Goal: Task Accomplishment & Management: Manage account settings

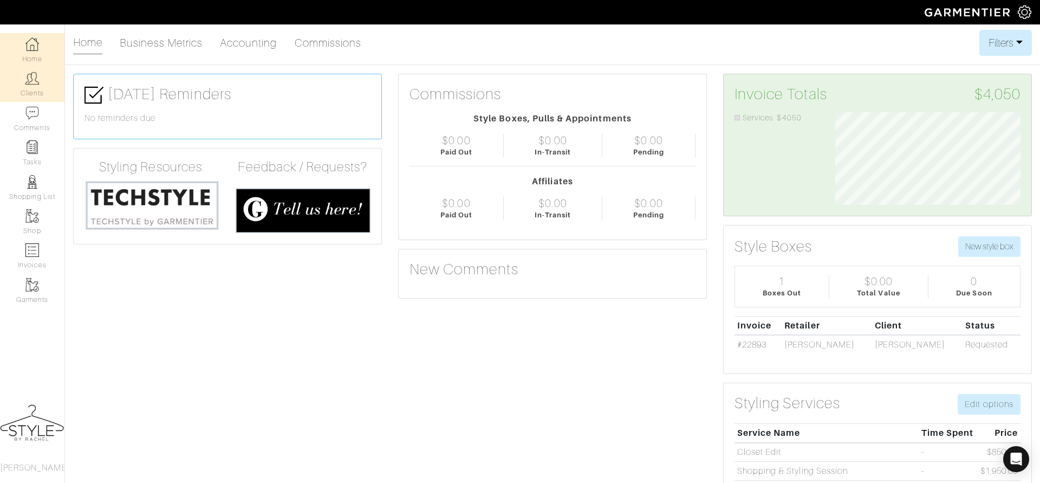
click at [36, 92] on link "Clients" at bounding box center [32, 84] width 64 height 34
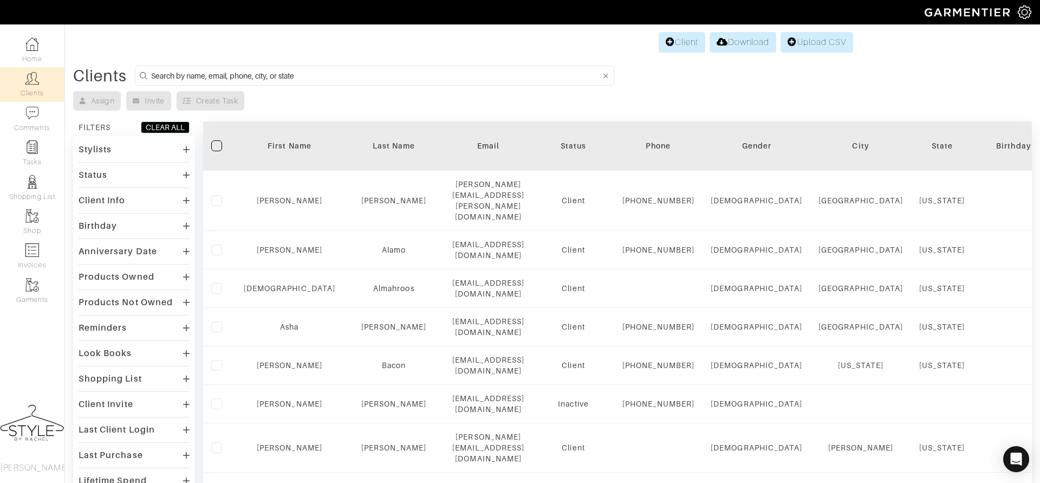
click at [397, 76] on input at bounding box center [376, 76] width 450 height 14
type input "kate"
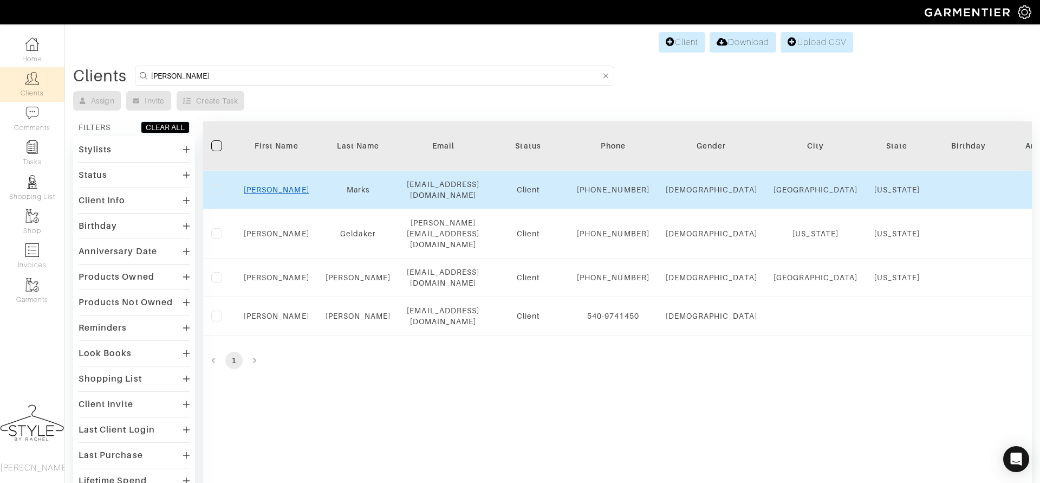
click at [272, 192] on link "Kate" at bounding box center [277, 189] width 66 height 9
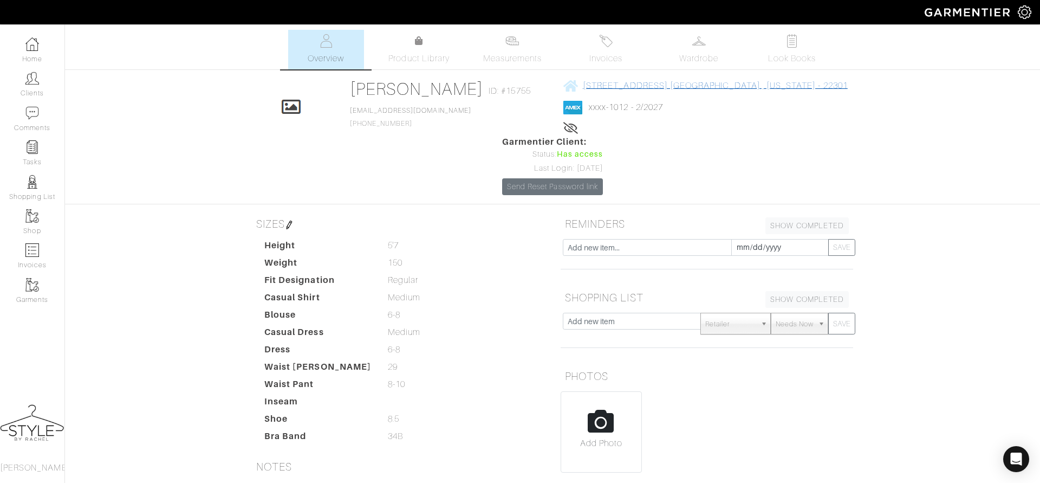
click at [677, 86] on span "27 East Maple Street Alexandria , Virginia - 22301" at bounding box center [715, 86] width 265 height 10
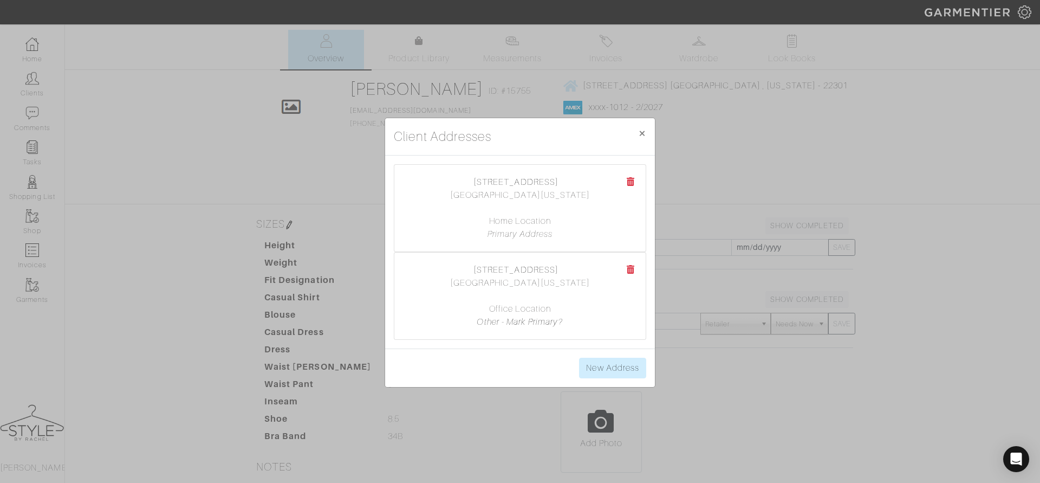
click at [632, 272] on icon at bounding box center [631, 269] width 8 height 9
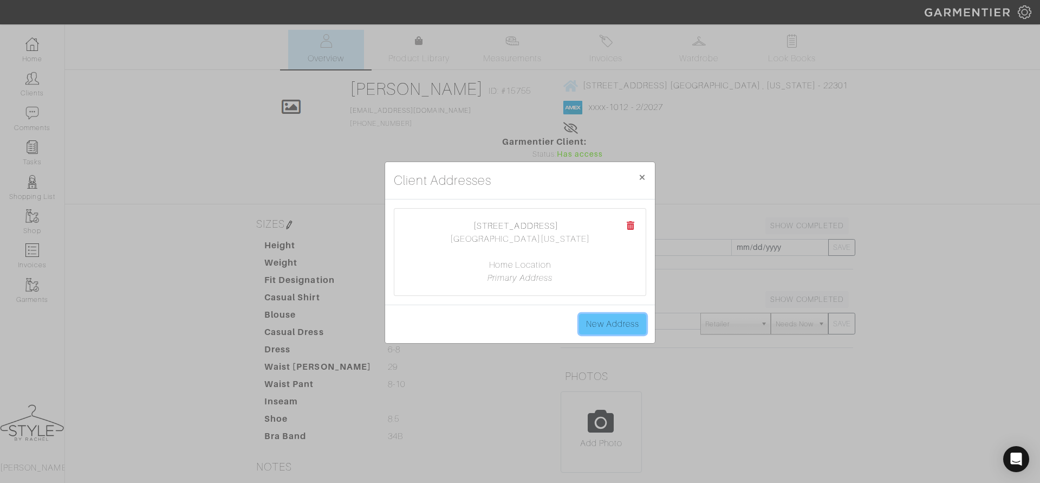
click at [616, 320] on link "New Address" at bounding box center [612, 324] width 67 height 21
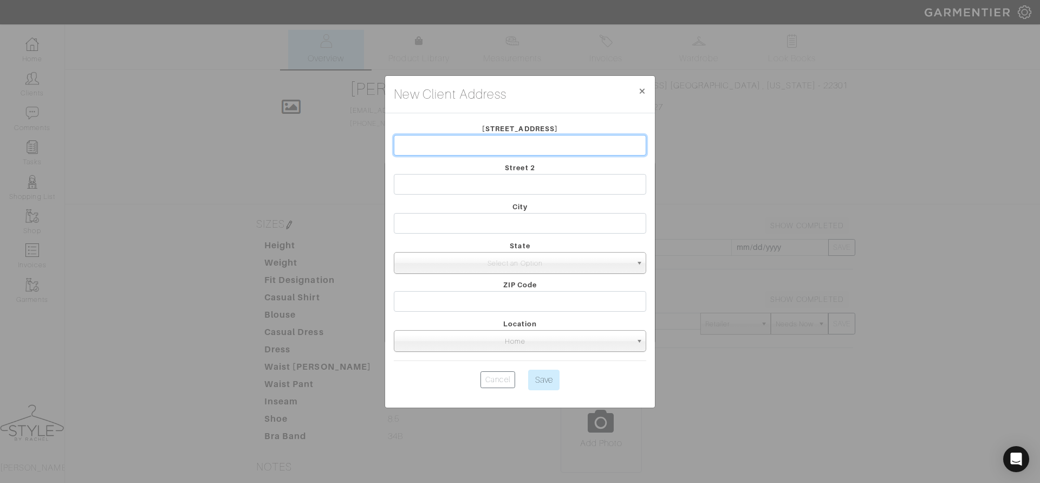
click at [462, 147] on input "text" at bounding box center [520, 145] width 252 height 21
paste input "203 N View Terrace, Alexandria, VA 22301"
type input "203 N View Terrace, Alexandria, VA 22301"
click at [488, 233] on div "City" at bounding box center [520, 219] width 269 height 39
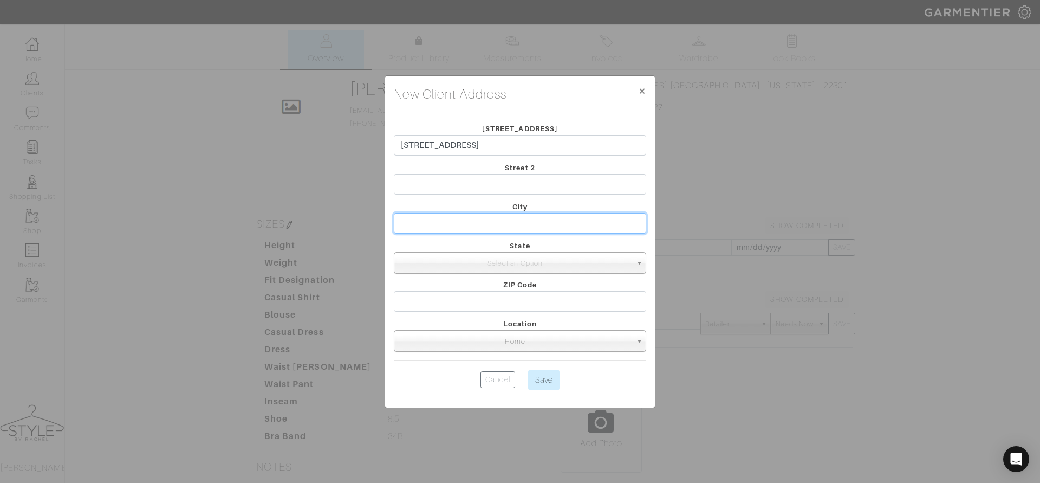
click at [485, 225] on input "text" at bounding box center [520, 223] width 252 height 21
type input "Alexandria"
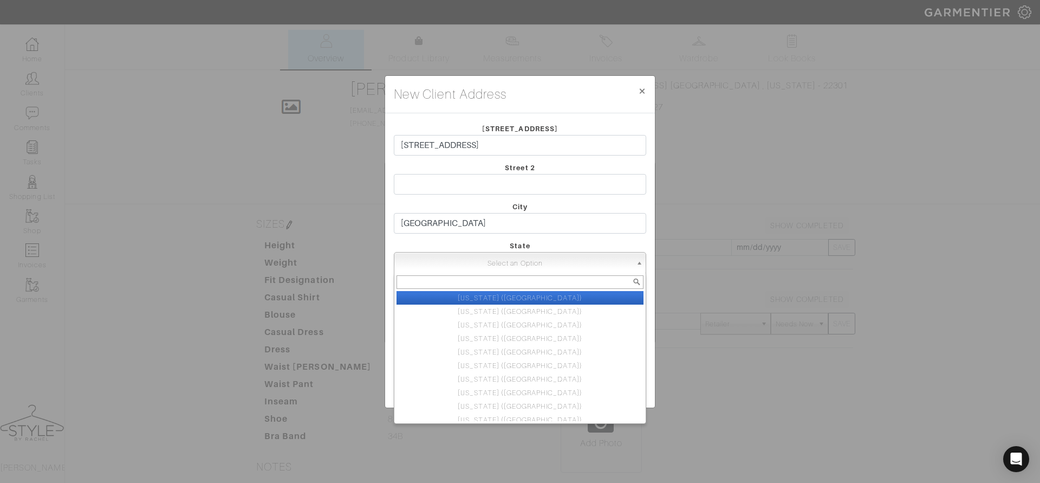
click at [523, 268] on span "Select an Option" at bounding box center [515, 263] width 233 height 22
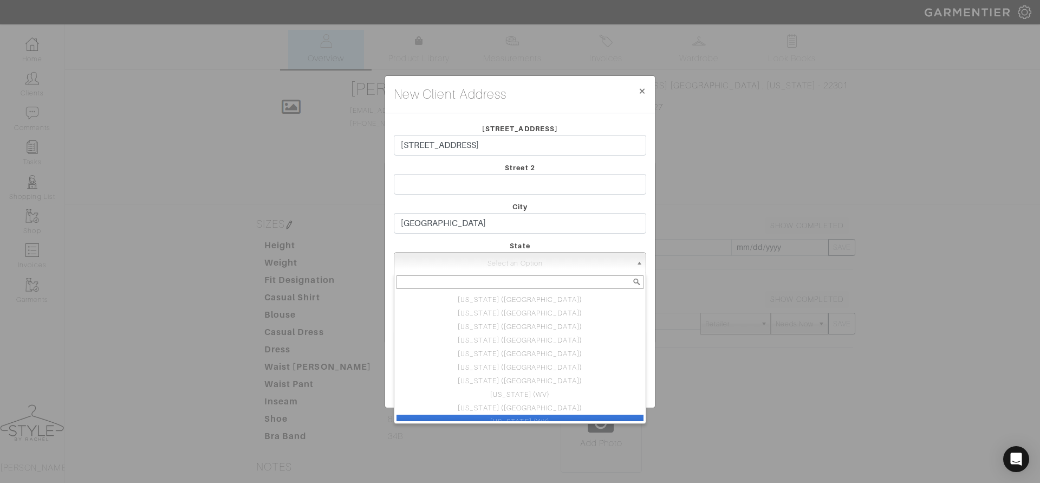
scroll to position [547, 0]
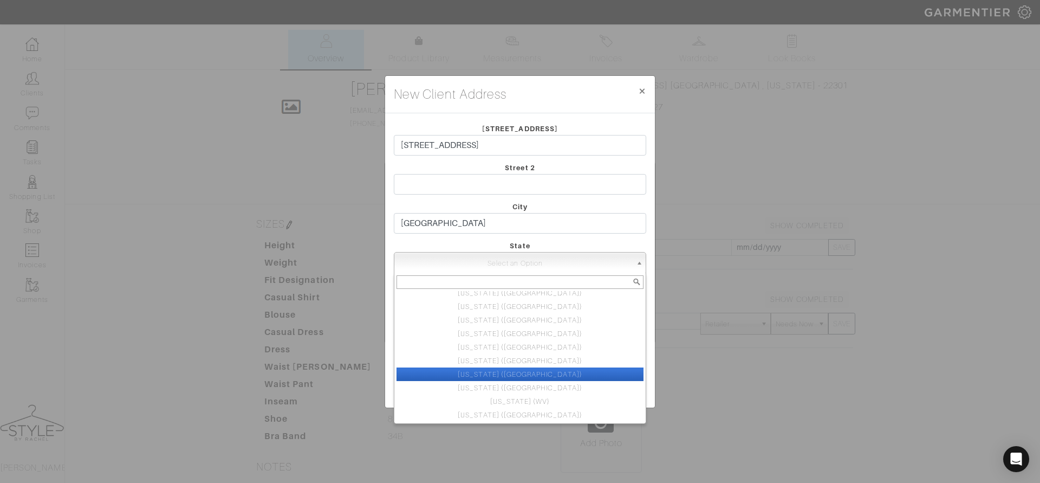
click at [510, 369] on li "Virginia (VA)" at bounding box center [520, 374] width 247 height 14
select select "47"
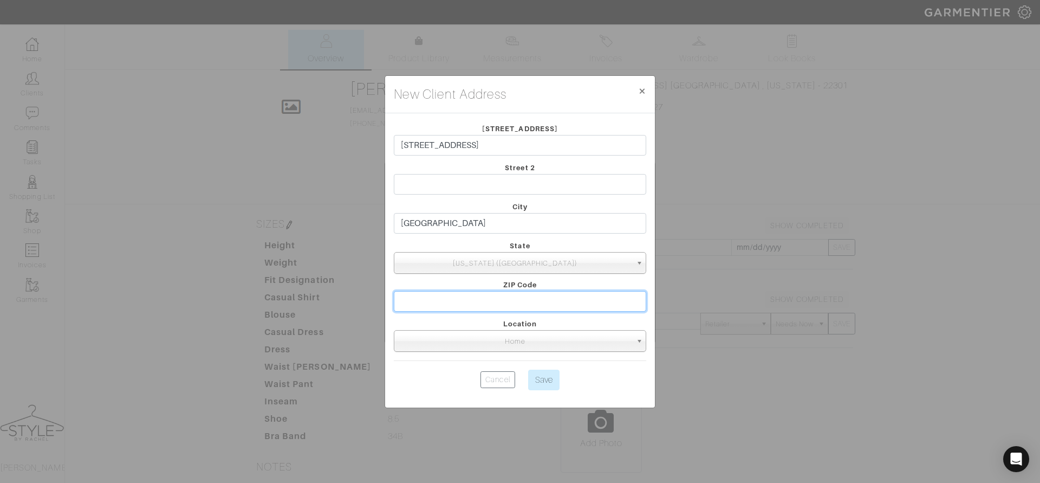
click at [484, 300] on input "text" at bounding box center [520, 301] width 252 height 21
type input "22301"
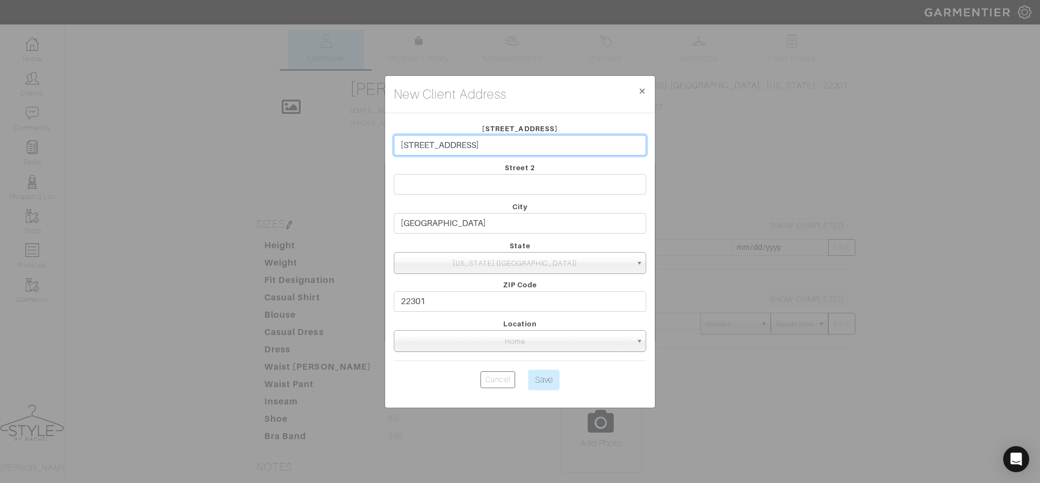
drag, startPoint x: 580, startPoint y: 140, endPoint x: 479, endPoint y: 151, distance: 101.9
click at [479, 151] on input "203 N View Terrace, Alexandria, VA 22301" at bounding box center [520, 145] width 252 height 21
click at [480, 151] on input "203 N View Terrace, Alexandria, VA 22301" at bounding box center [520, 145] width 252 height 21
drag, startPoint x: 476, startPoint y: 147, endPoint x: 614, endPoint y: 148, distance: 138.7
click at [614, 148] on input "203 N View Terrace, Alexandria, VA 22301" at bounding box center [520, 145] width 252 height 21
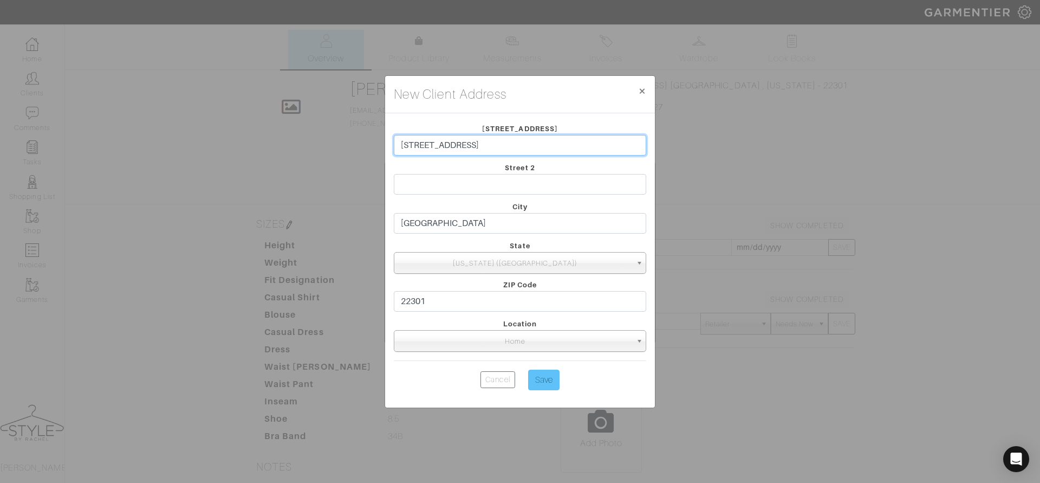
type input "[STREET_ADDRESS]"
click at [547, 387] on input "Save" at bounding box center [543, 379] width 31 height 21
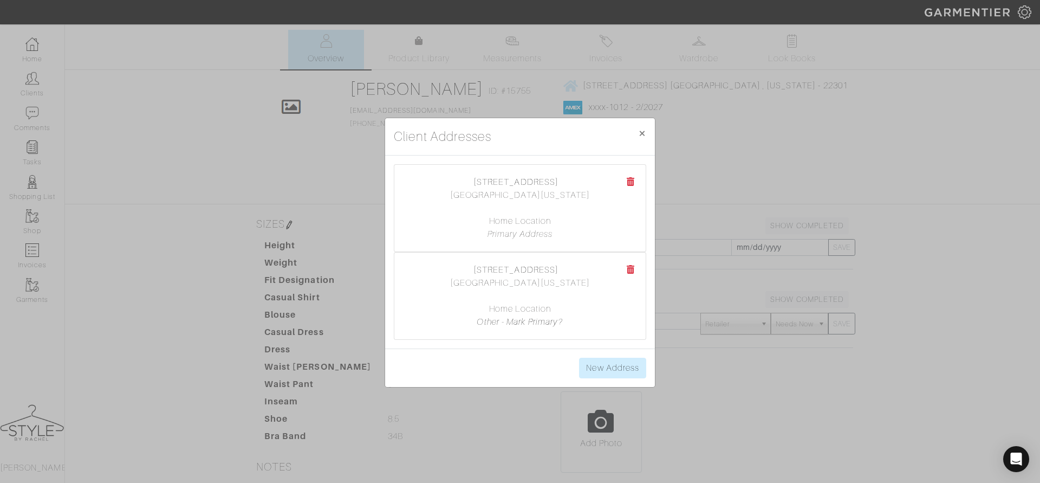
click at [629, 184] on icon at bounding box center [631, 181] width 8 height 9
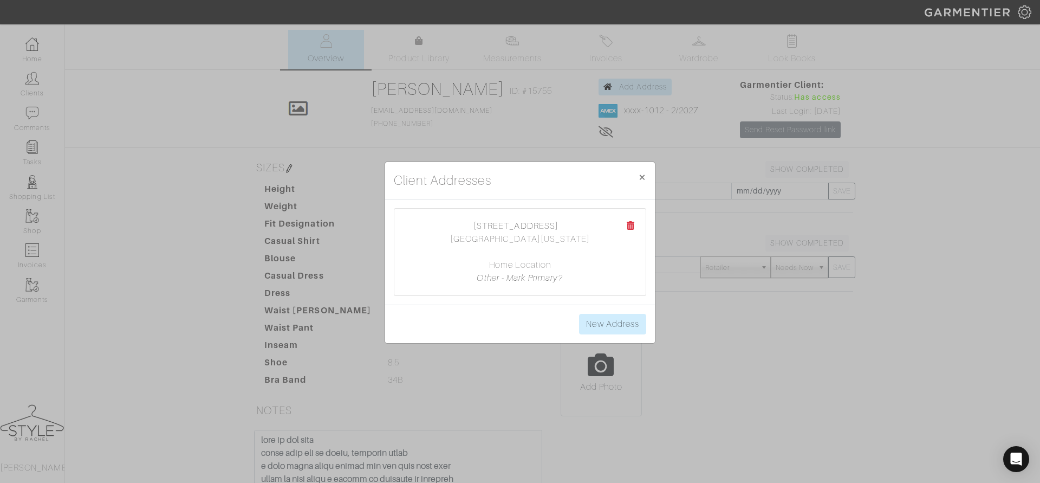
click at [705, 359] on div "Client Addresses × Close 203 N View Terrace Alexandria, Virginia 22301 Home Loc…" at bounding box center [520, 241] width 1040 height 483
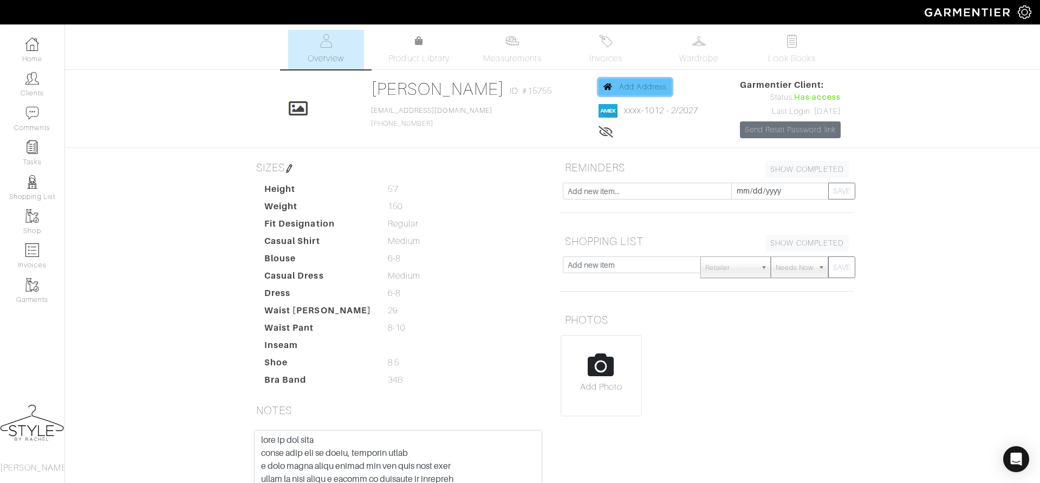
click at [619, 86] on span "Add Address" at bounding box center [643, 86] width 48 height 9
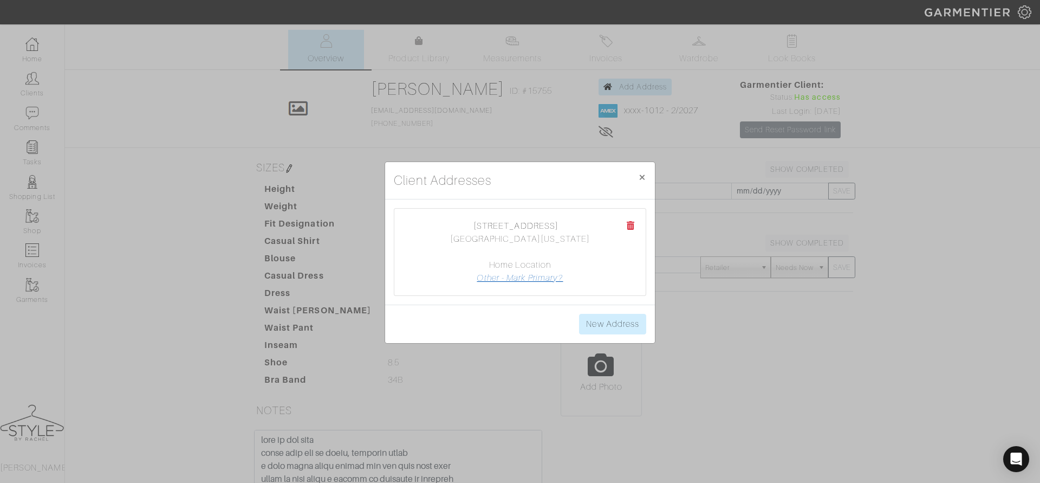
click at [548, 277] on link "Other - Mark Primary?" at bounding box center [520, 278] width 86 height 10
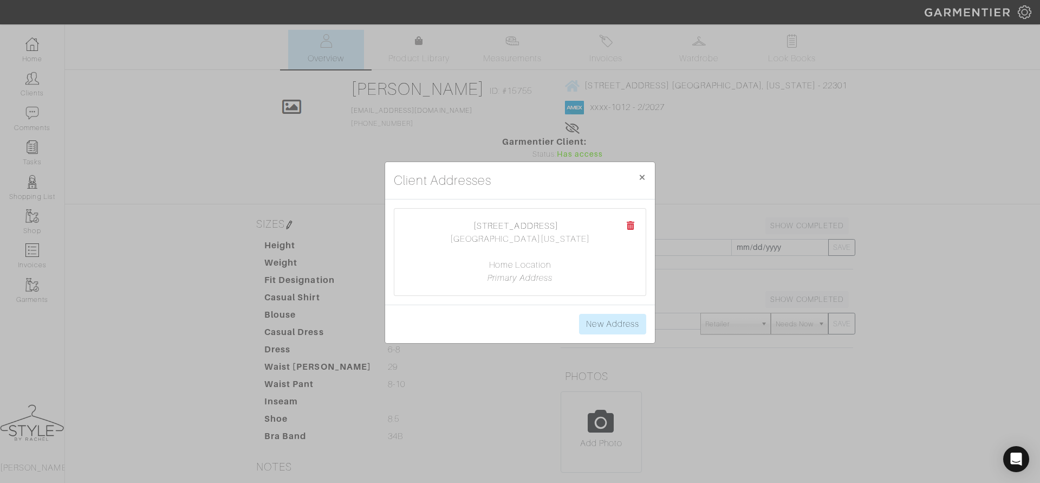
click at [653, 378] on div "Client Addresses × Close 203 N View Terrace Alexandria, Virginia 22301 Home Loc…" at bounding box center [520, 241] width 1040 height 483
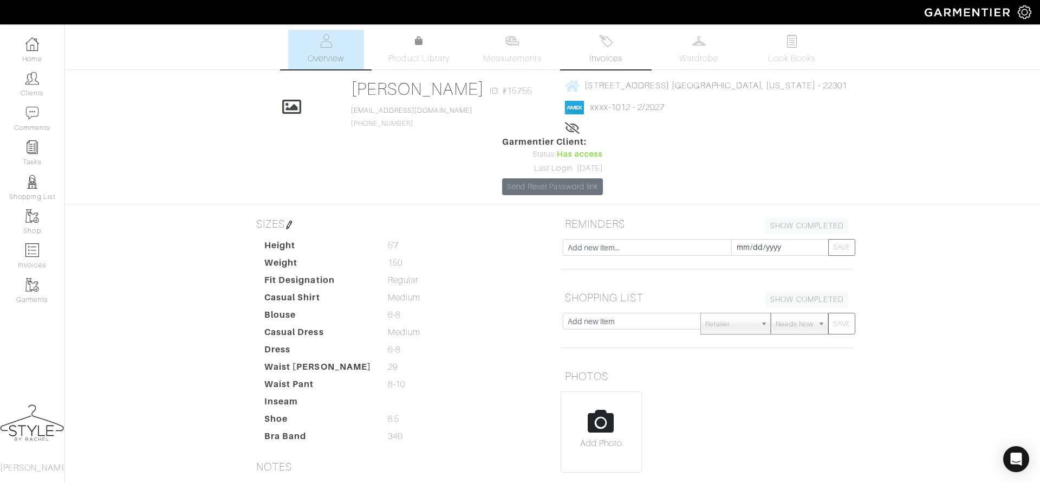
click at [619, 45] on link "Invoices" at bounding box center [606, 50] width 76 height 40
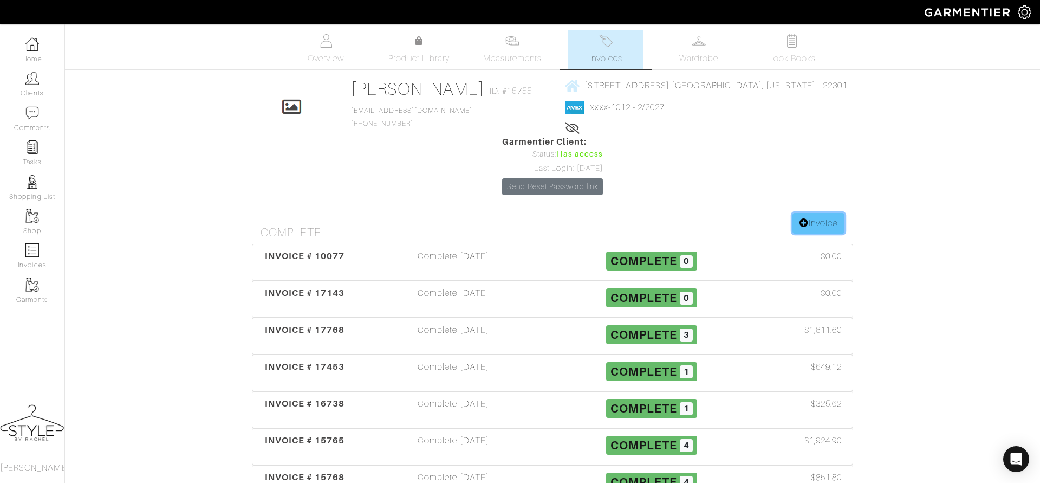
click at [803, 218] on icon at bounding box center [804, 222] width 9 height 9
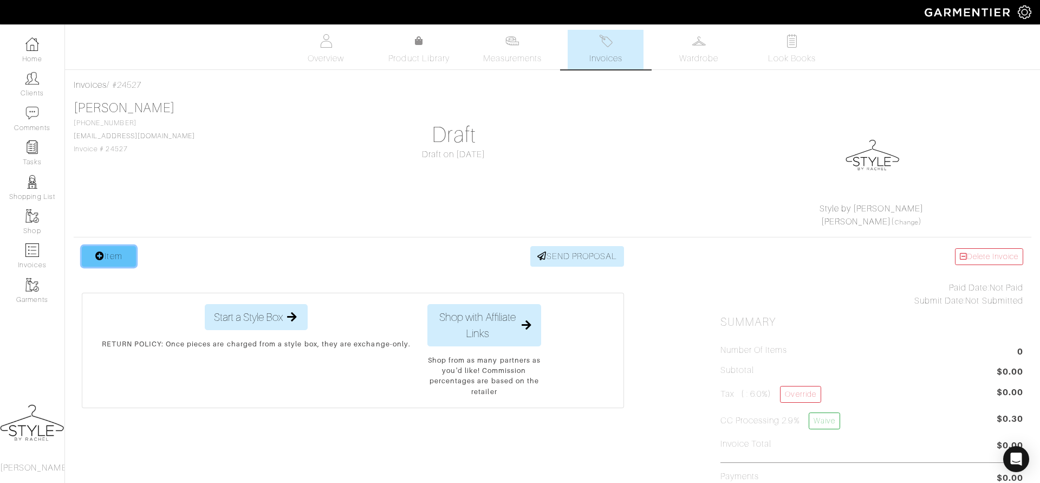
click at [110, 256] on link "Item" at bounding box center [109, 256] width 54 height 21
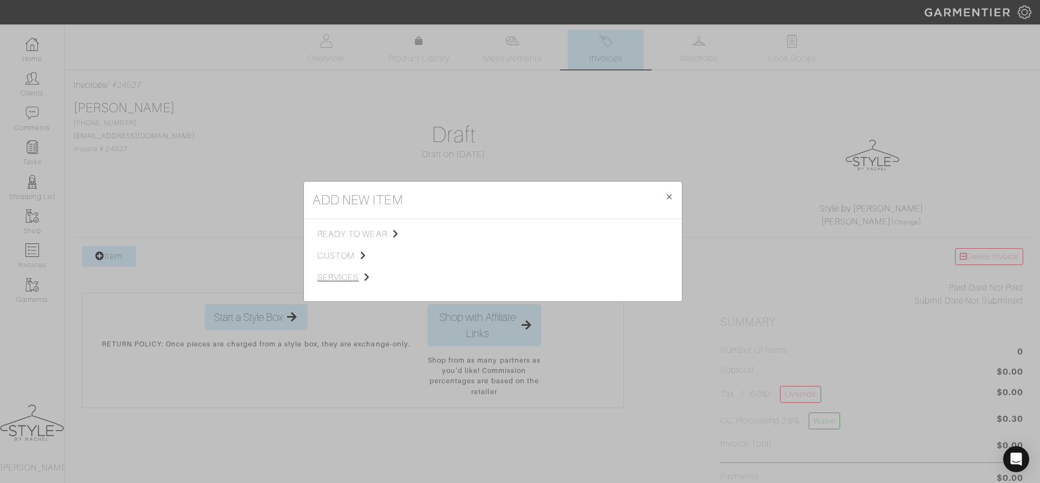
click at [337, 278] on span "services" at bounding box center [371, 277] width 109 height 13
click at [483, 239] on div "Styling Service" at bounding box center [493, 235] width 101 height 15
click at [479, 238] on div "Styling Service" at bounding box center [493, 234] width 101 height 12
click at [479, 232] on span "Styling Service" at bounding box center [470, 233] width 54 height 9
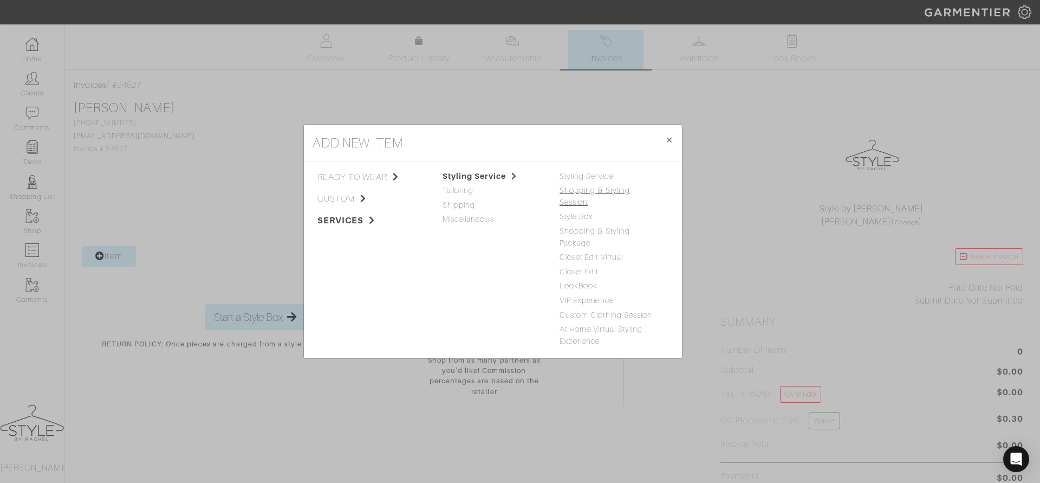
click at [601, 198] on link "Shopping & Styling Session" at bounding box center [595, 196] width 70 height 21
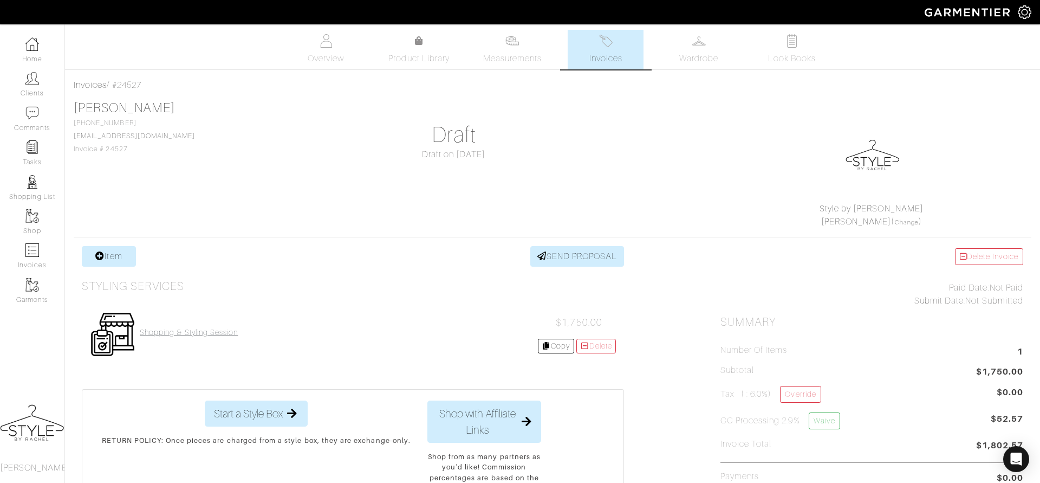
click at [209, 333] on h4 "Shopping & Styling Session" at bounding box center [189, 332] width 98 height 9
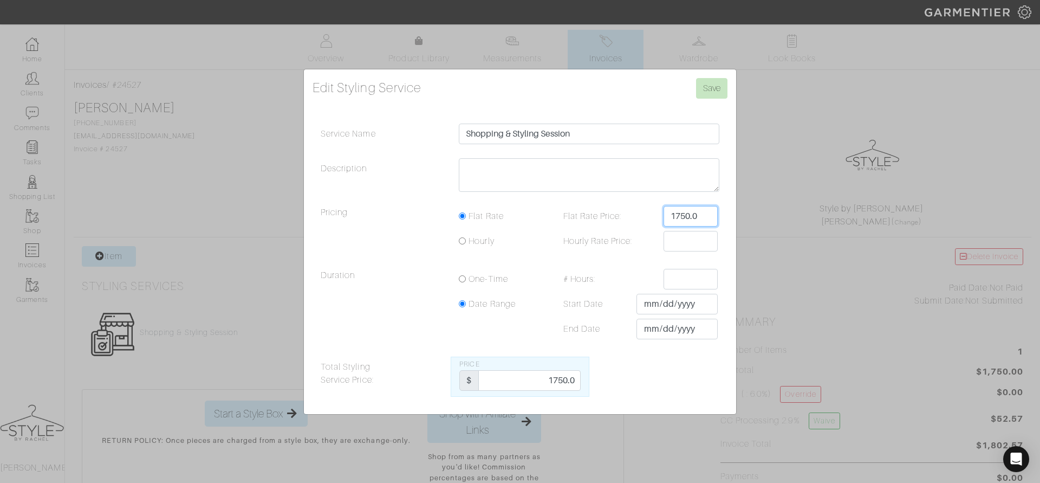
drag, startPoint x: 694, startPoint y: 212, endPoint x: 635, endPoint y: 209, distance: 58.6
click at [635, 209] on div "Flat Rate Price: 1750.0" at bounding box center [636, 216] width 179 height 21
type input "1950"
drag, startPoint x: 548, startPoint y: 382, endPoint x: 587, endPoint y: 372, distance: 40.3
click at [589, 380] on div "Total Styling Service Price: Price $ 1750.0" at bounding box center [520, 376] width 415 height 40
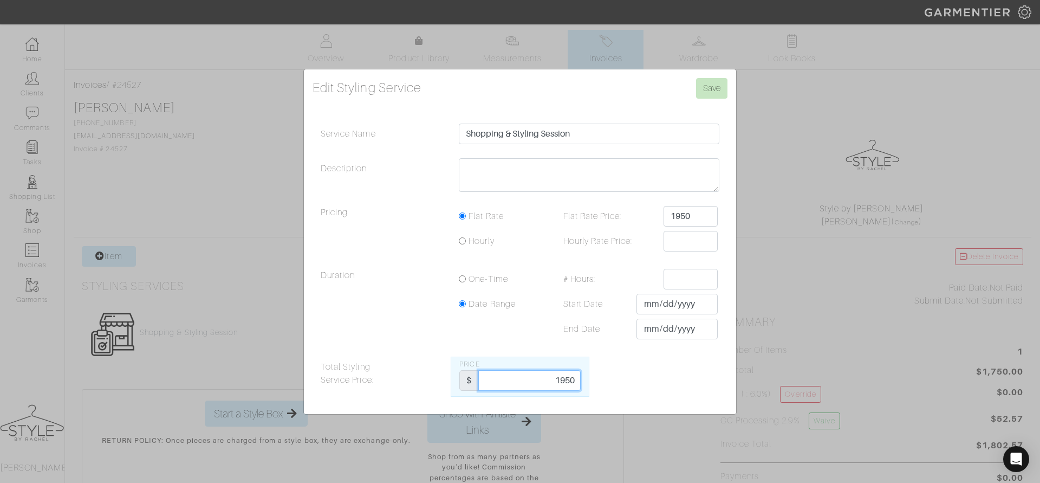
type input "1950"
click at [555, 170] on textarea "Description" at bounding box center [589, 175] width 261 height 34
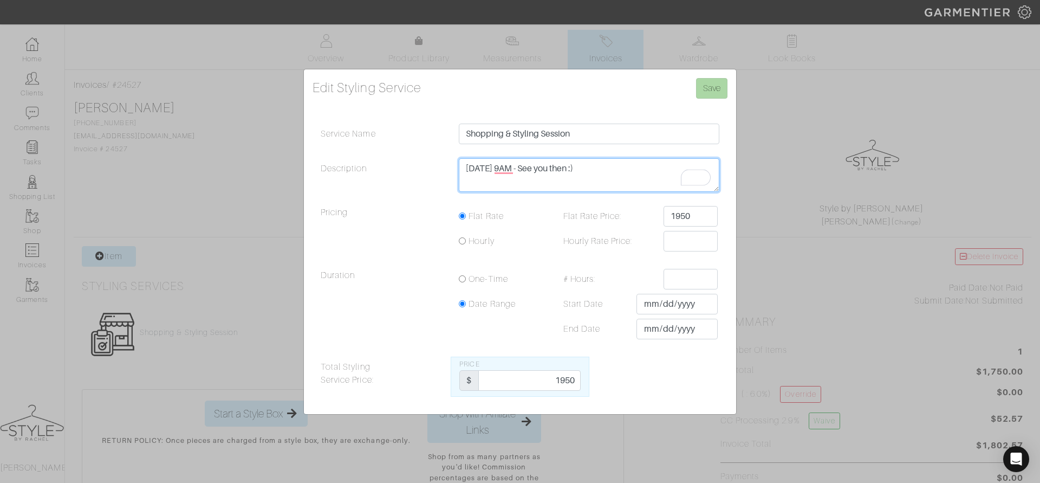
type textarea "10/3 at 9AM - See you then :)"
click at [719, 85] on input "Save" at bounding box center [711, 88] width 31 height 21
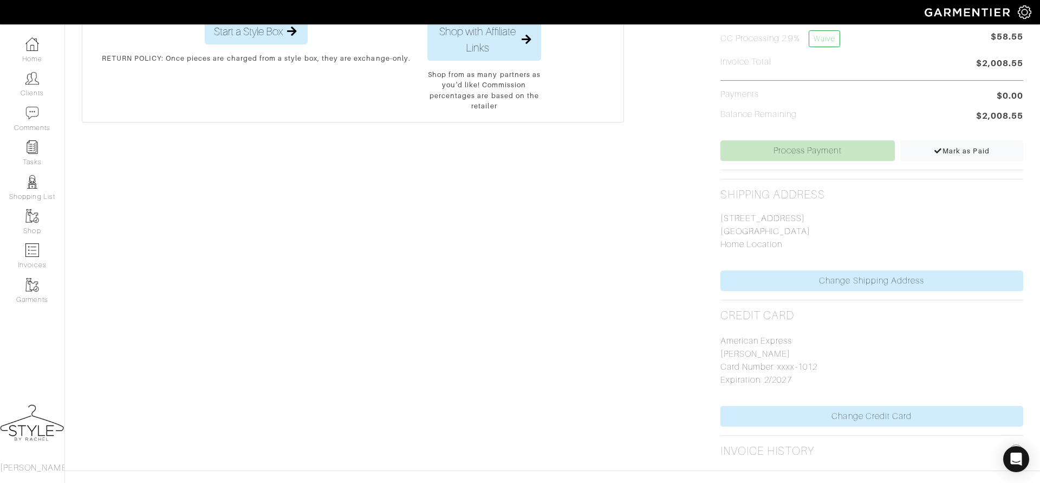
scroll to position [384, 0]
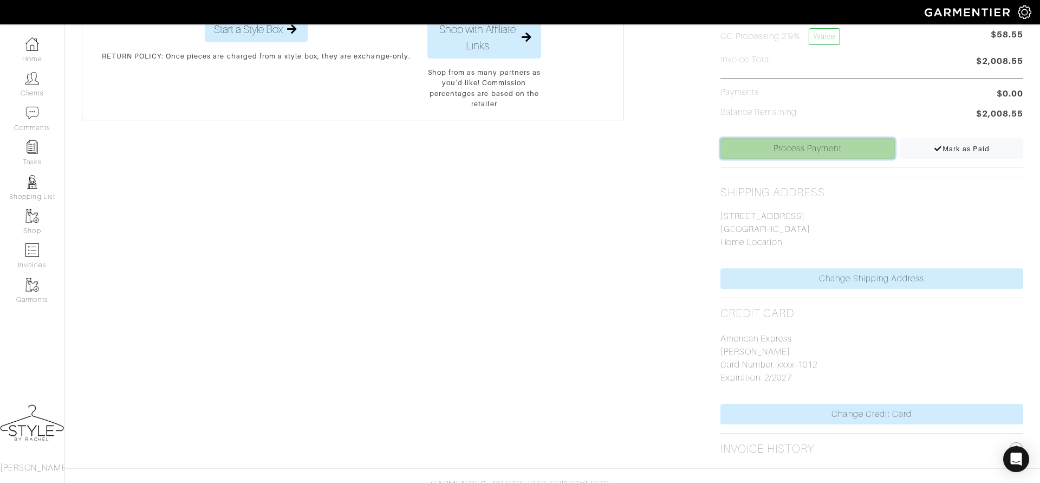
click at [838, 154] on link "Process Payment" at bounding box center [807, 148] width 174 height 21
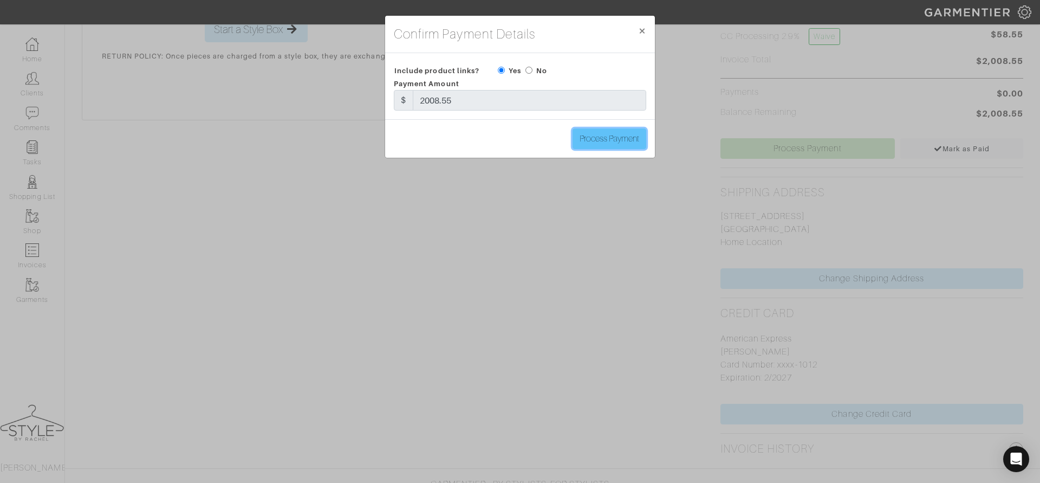
click at [635, 138] on input "Process Payment" at bounding box center [610, 138] width 74 height 21
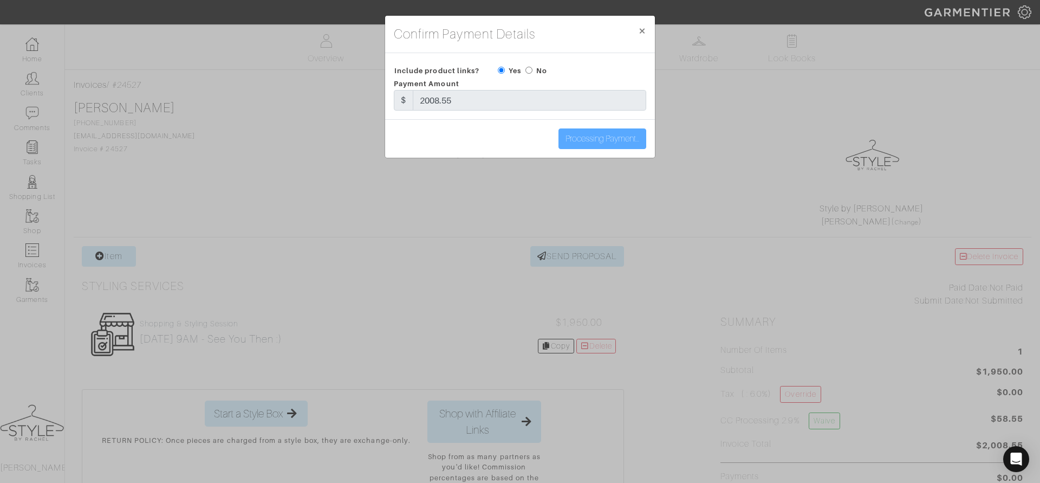
type input "Process Payment"
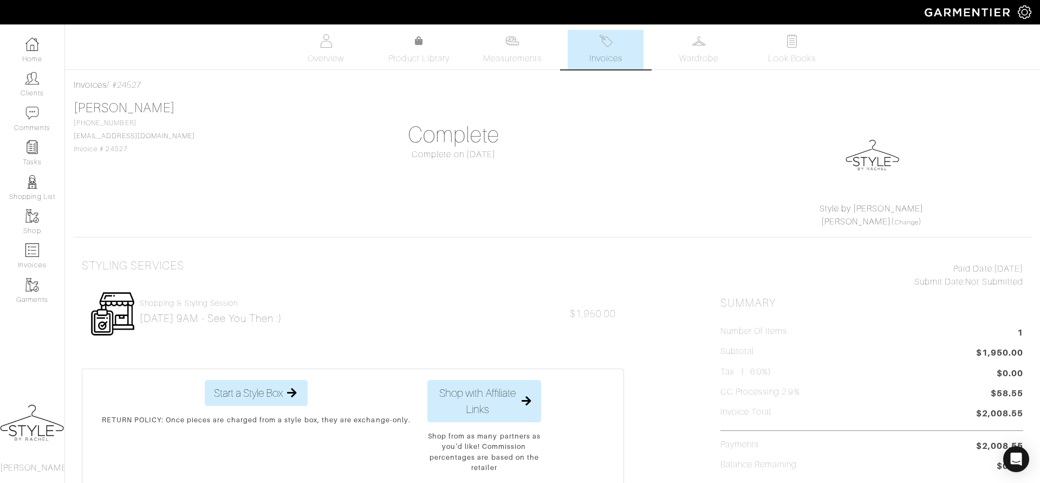
click at [35, 59] on link "Home" at bounding box center [32, 50] width 64 height 34
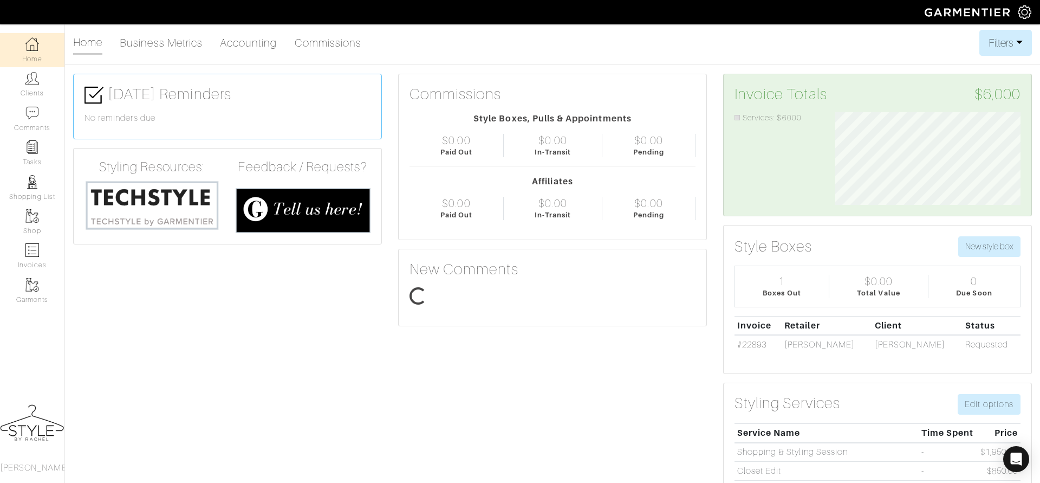
scroll to position [92, 202]
